Goal: Task Accomplishment & Management: Manage account settings

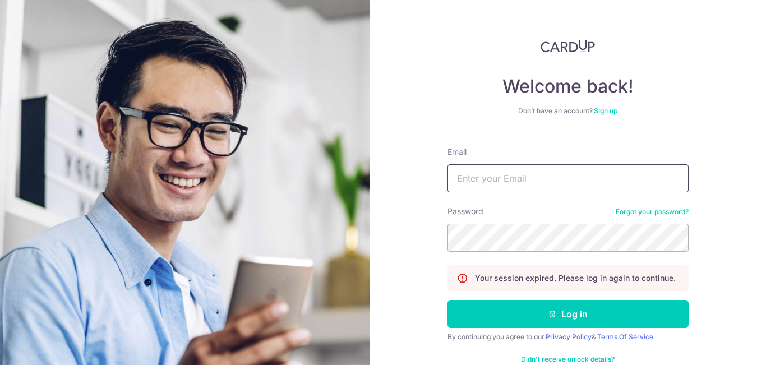
click at [543, 170] on input "Email" at bounding box center [568, 178] width 241 height 28
type input "[DOMAIN_NAME][EMAIL_ADDRESS][DOMAIN_NAME]"
click at [448, 300] on button "Log in" at bounding box center [568, 314] width 241 height 28
